Goal: Navigation & Orientation: Find specific page/section

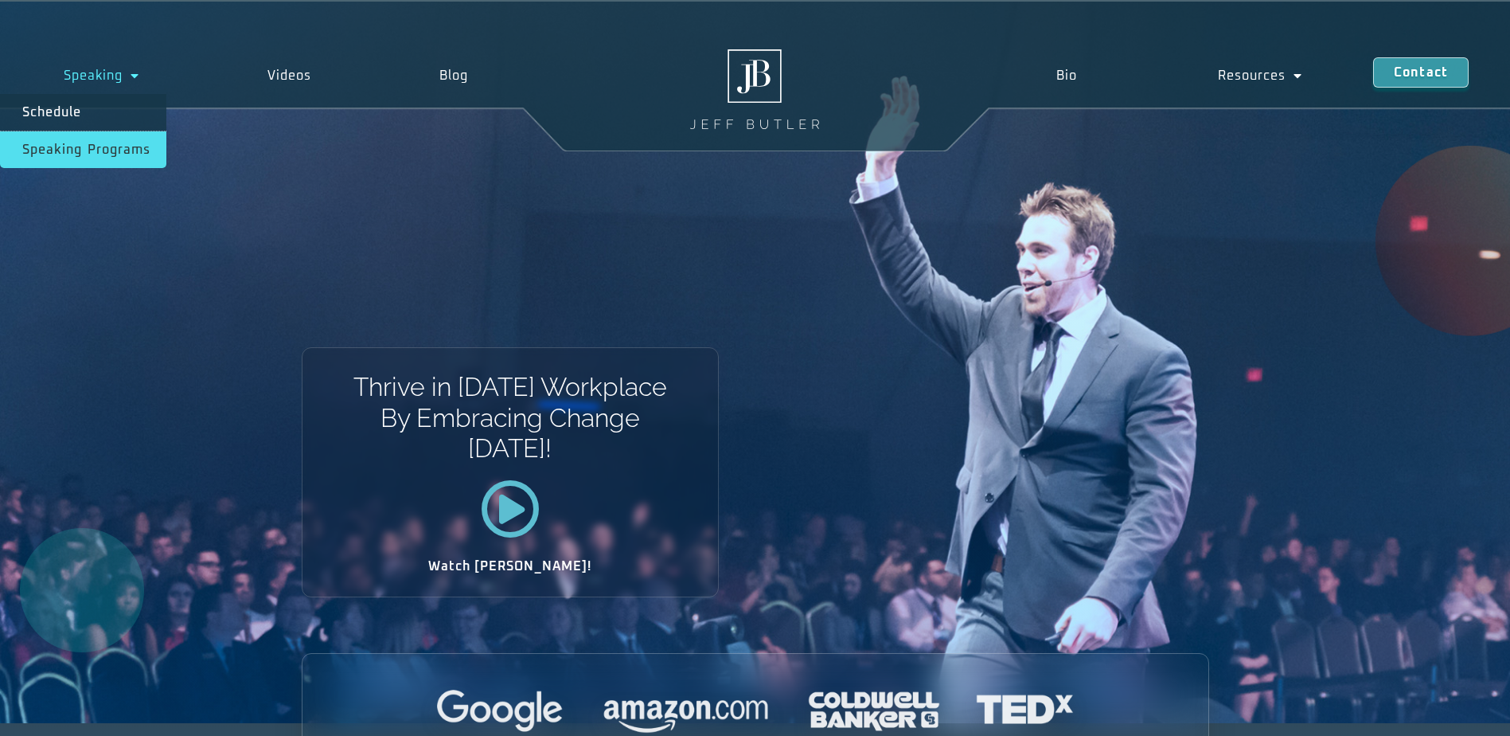
click at [85, 148] on link "Speaking Programs" at bounding box center [83, 149] width 166 height 37
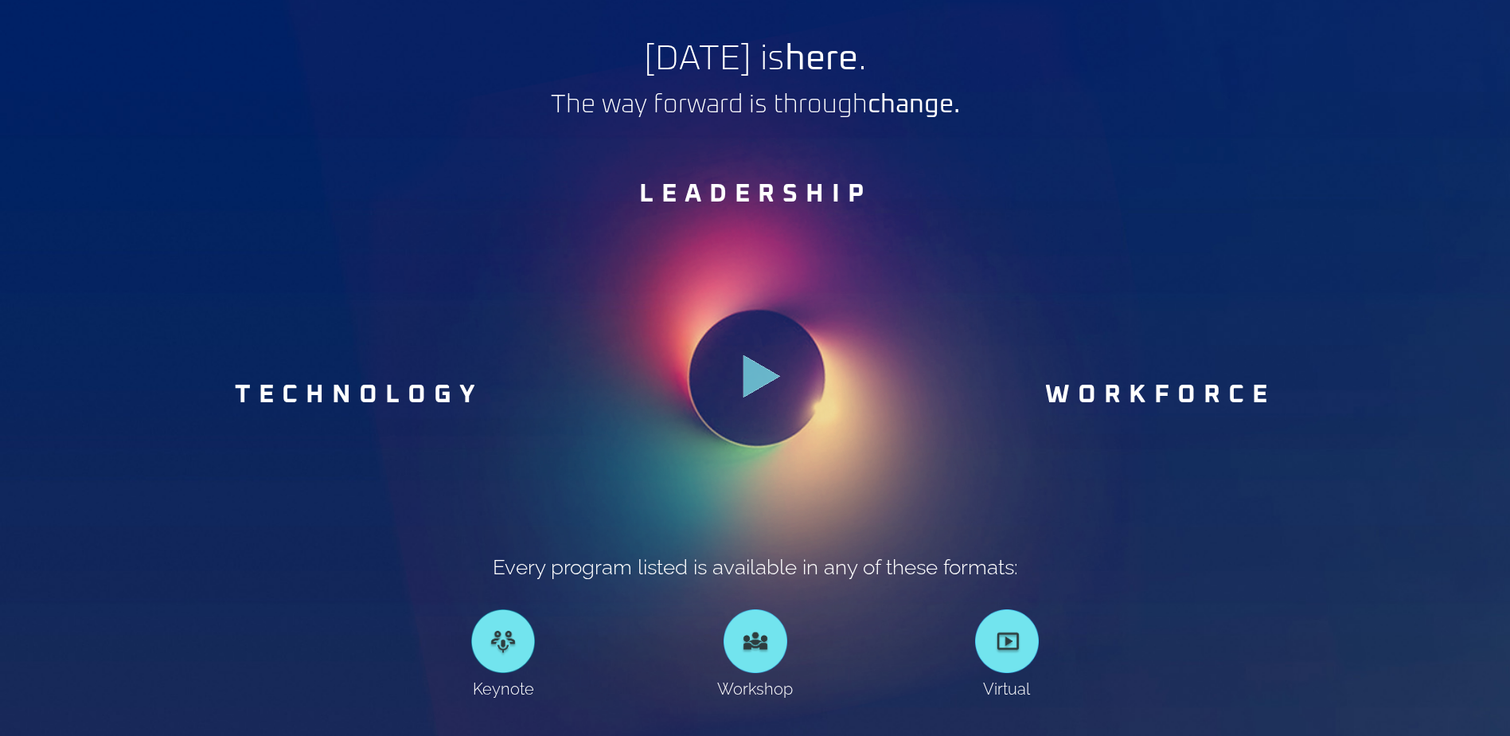
scroll to position [796, 0]
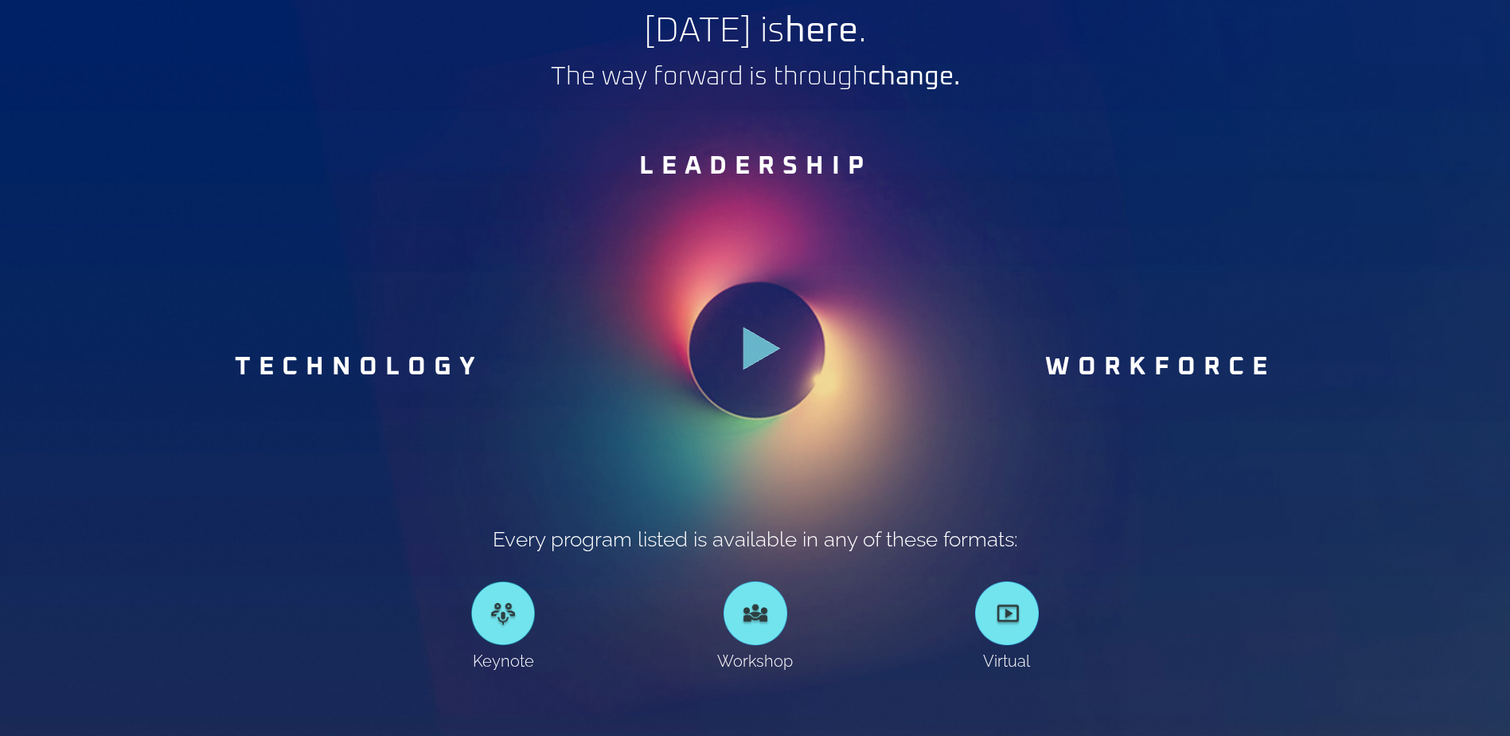
click at [757, 352] on icon at bounding box center [762, 347] width 37 height 43
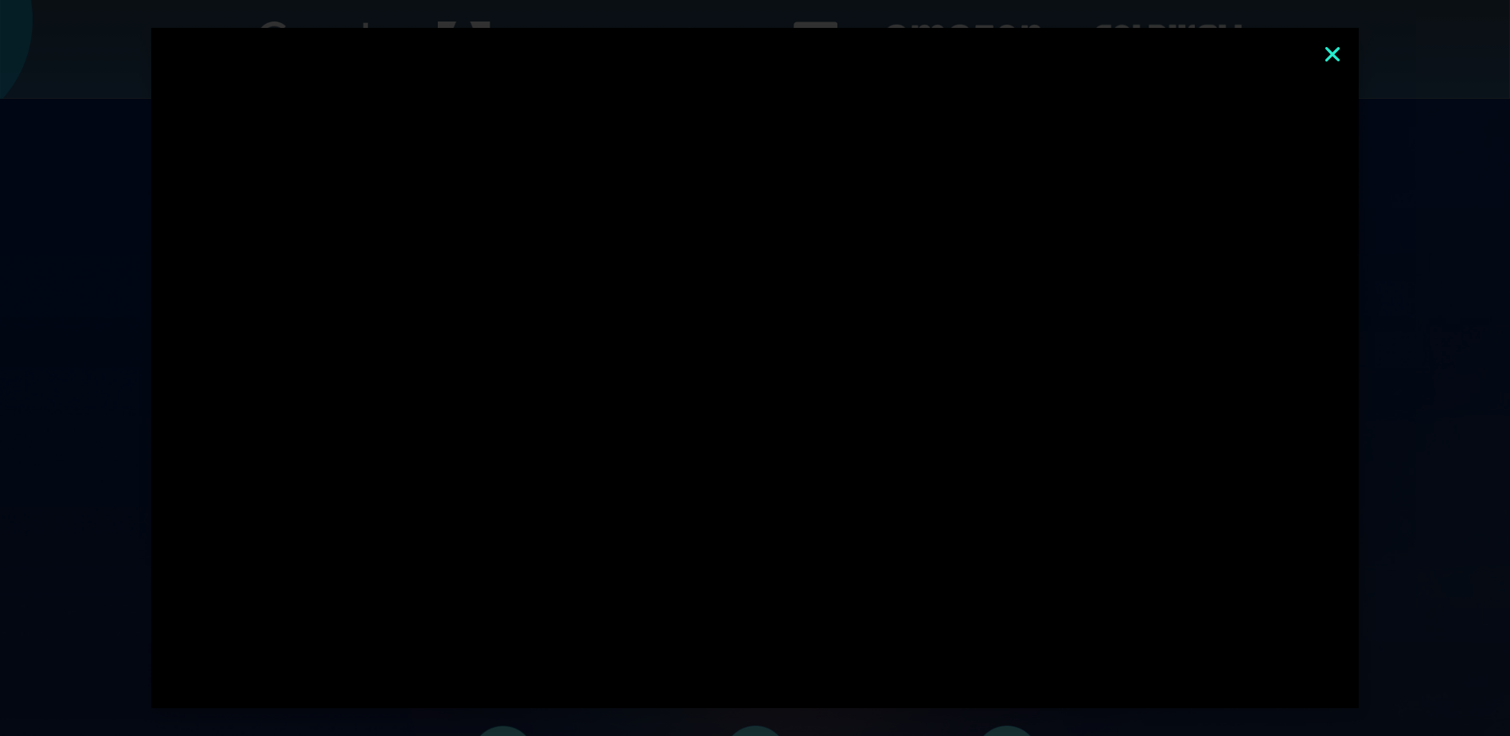
scroll to position [717, 0]
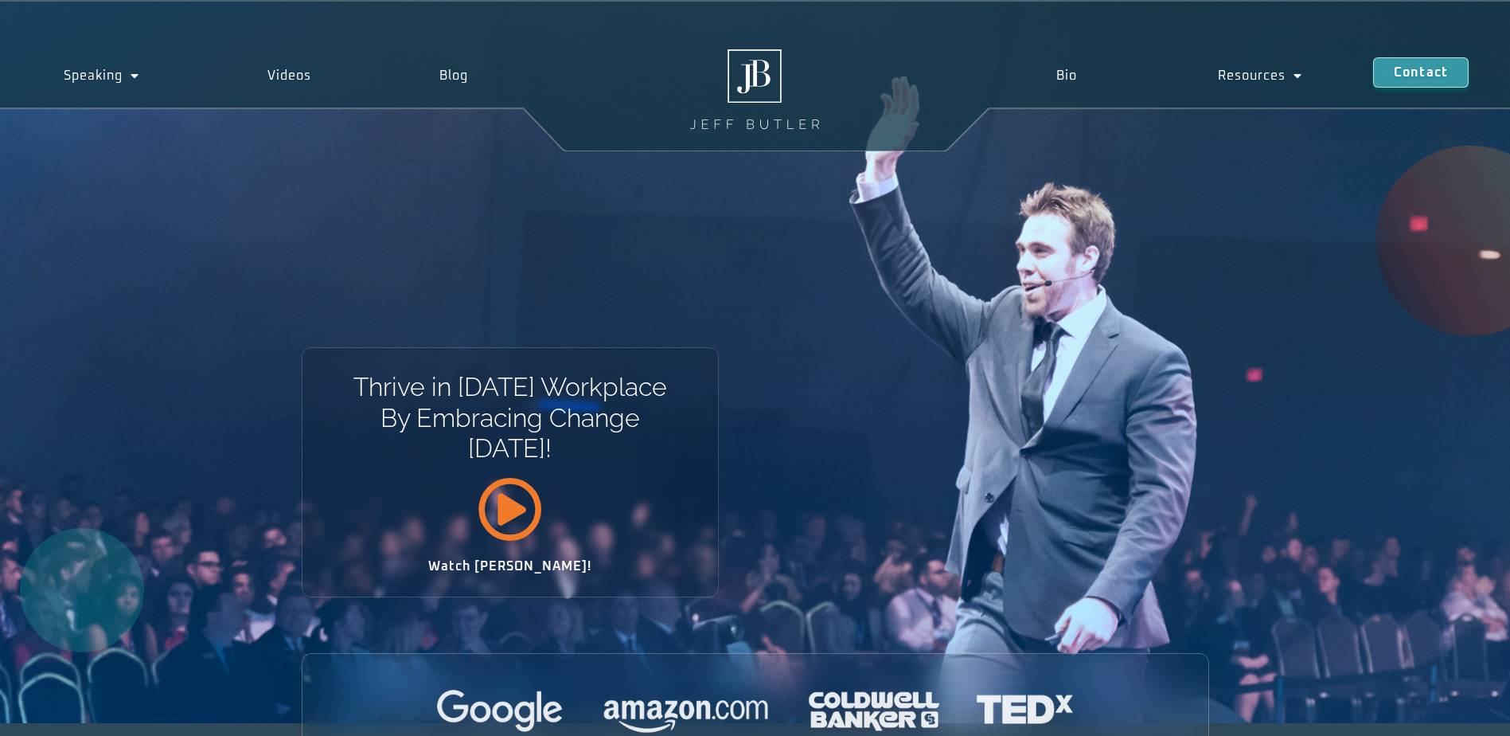
click at [510, 510] on icon at bounding box center [510, 509] width 64 height 64
